Goal: Task Accomplishment & Management: Manage account settings

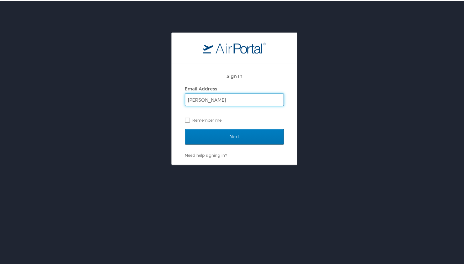
type input "[PERSON_NAME][EMAIL_ADDRESS][PERSON_NAME][DOMAIN_NAME]"
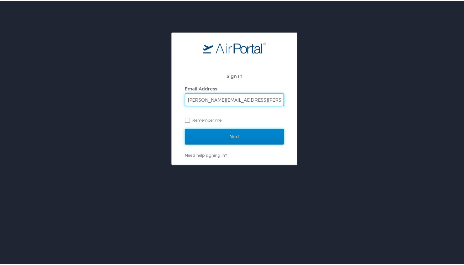
click at [239, 135] on input "Next" at bounding box center [234, 136] width 99 height 16
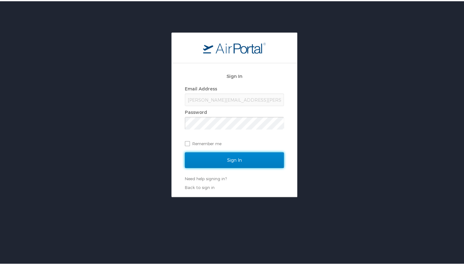
click at [235, 158] on input "Sign In" at bounding box center [234, 159] width 99 height 16
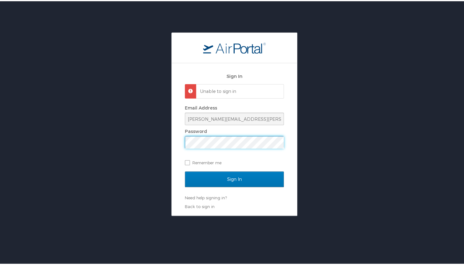
click at [179, 132] on div "Sign In Unable to sign in Email Address [PERSON_NAME][EMAIL_ADDRESS][PERSON_NAM…" at bounding box center [234, 138] width 125 height 153
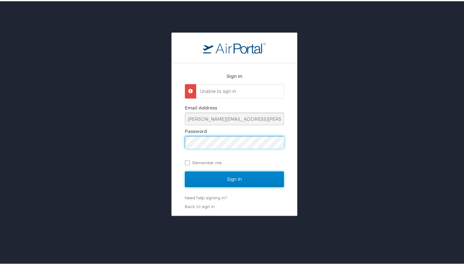
click at [209, 177] on input "Sign In" at bounding box center [234, 178] width 99 height 16
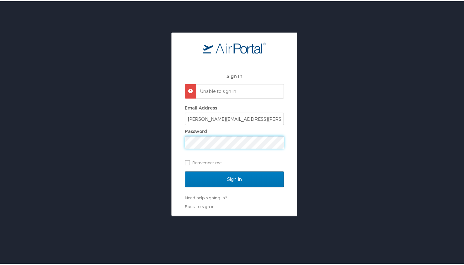
click at [123, 131] on div "Sign In Unable to sign in Email Address [PERSON_NAME][EMAIL_ADDRESS][PERSON_NAM…" at bounding box center [234, 123] width 469 height 184
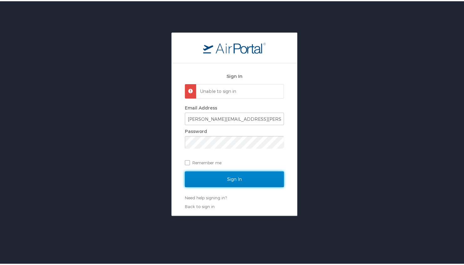
click at [243, 177] on input "Sign In" at bounding box center [234, 178] width 99 height 16
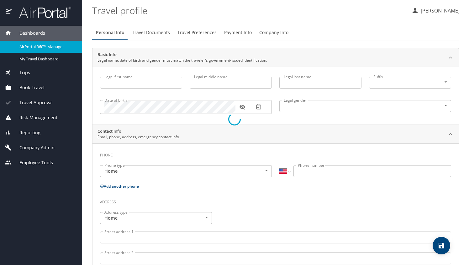
select select "US"
type input "[PERSON_NAME]"
type input "[DEMOGRAPHIC_DATA]"
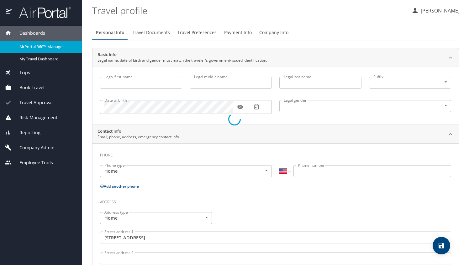
type input "[PERSON_NAME]"
type input "[PHONE_NUMBER]"
type input "[EMAIL_ADDRESS][DOMAIN_NAME]"
type input "[GEOGRAPHIC_DATA]"
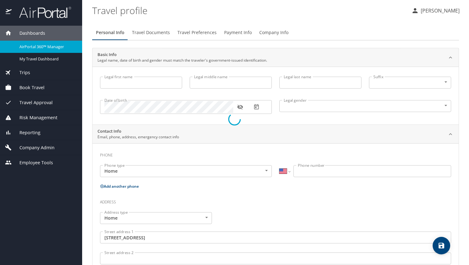
type input "[US_STATE]"
type input "[GEOGRAPHIC_DATA]"
type input "[US_STATE]"
select select "US"
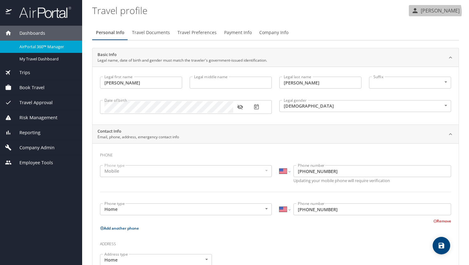
click at [431, 12] on p "[PERSON_NAME]" at bounding box center [438, 11] width 41 height 8
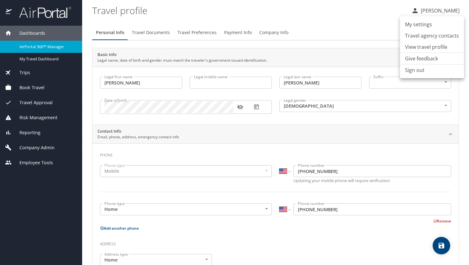
click at [433, 45] on li "View travel profile" at bounding box center [432, 46] width 64 height 11
